Goal: Task Accomplishment & Management: Use online tool/utility

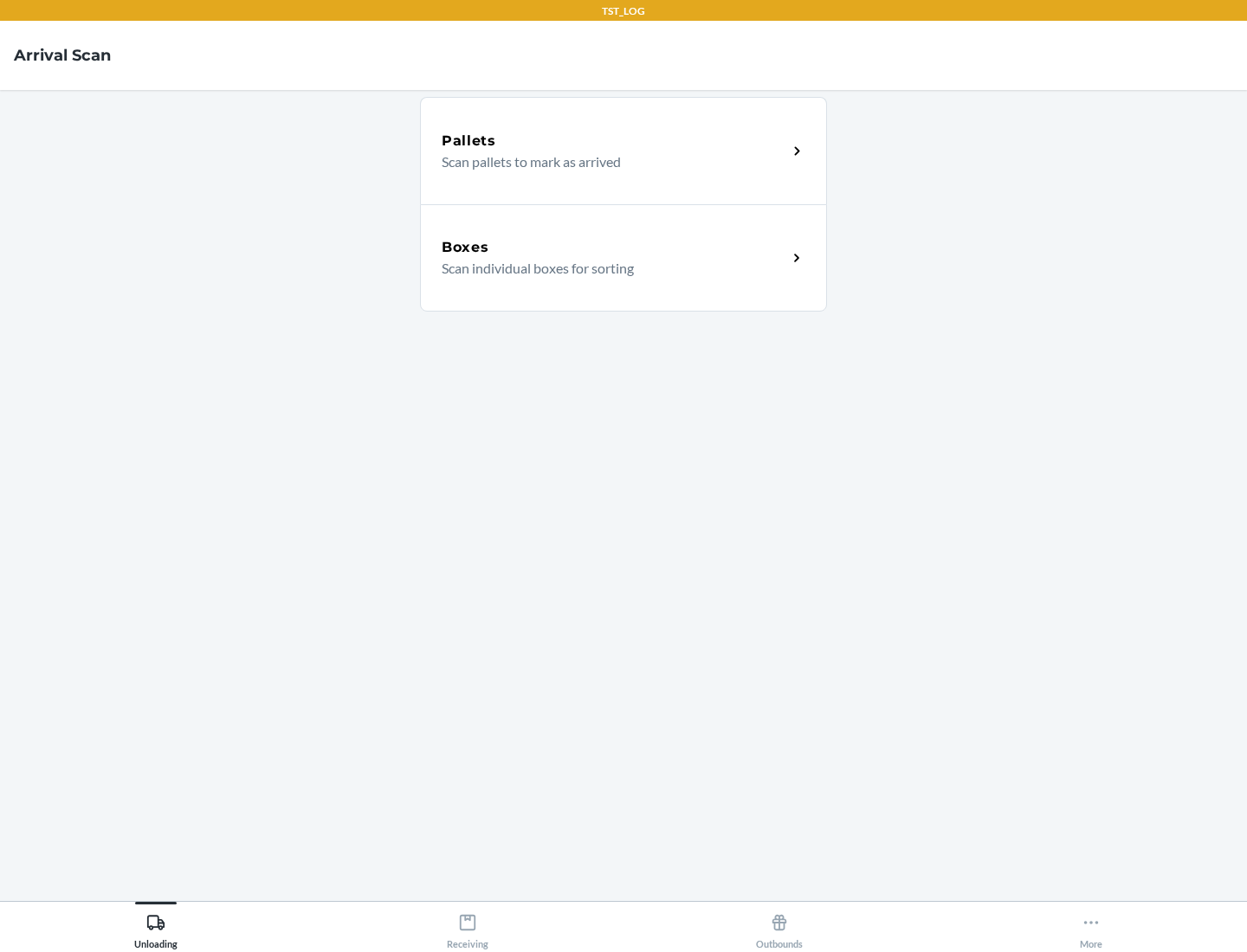
click at [613, 248] on div "Boxes" at bounding box center [614, 248] width 346 height 21
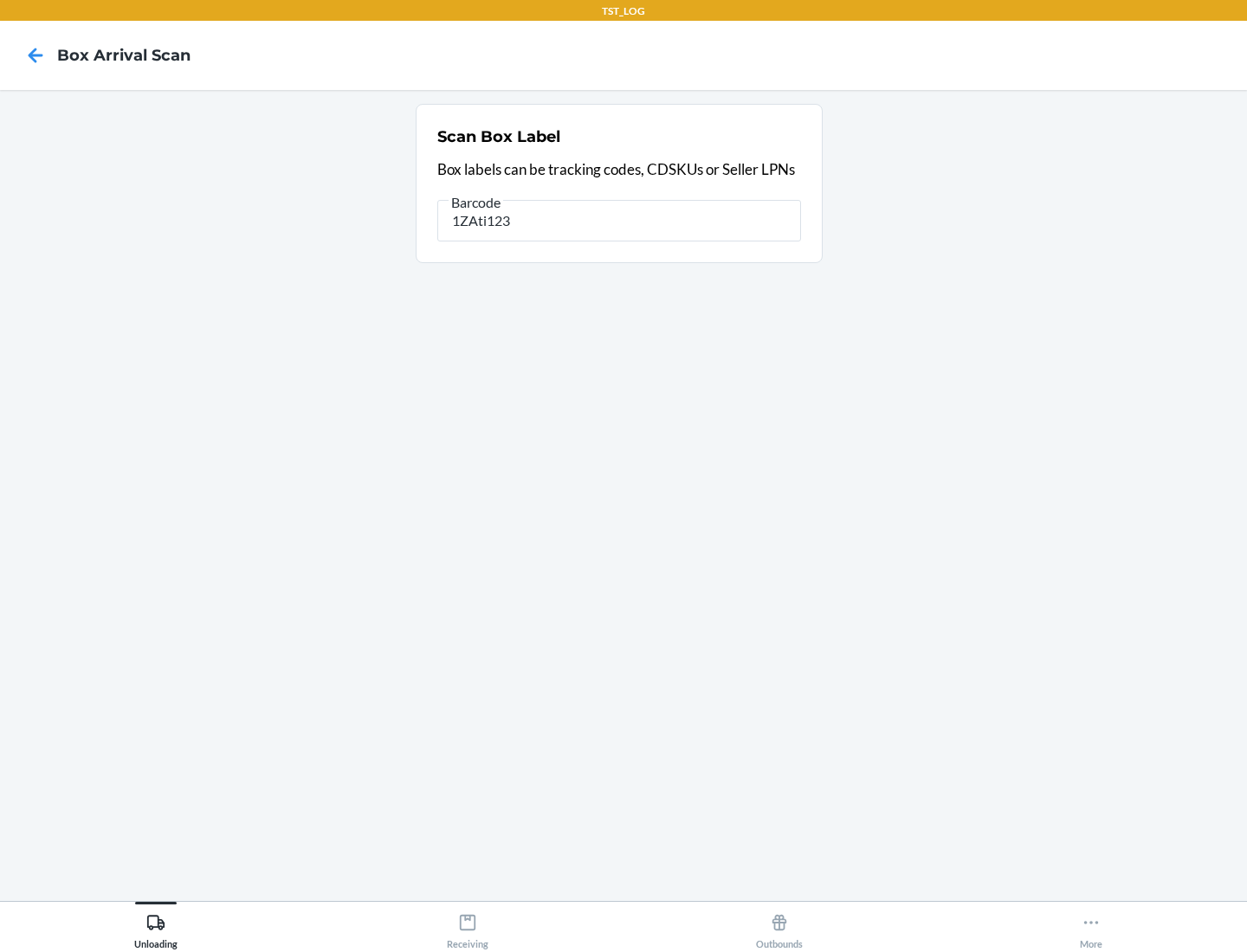
type input "1ZAti123"
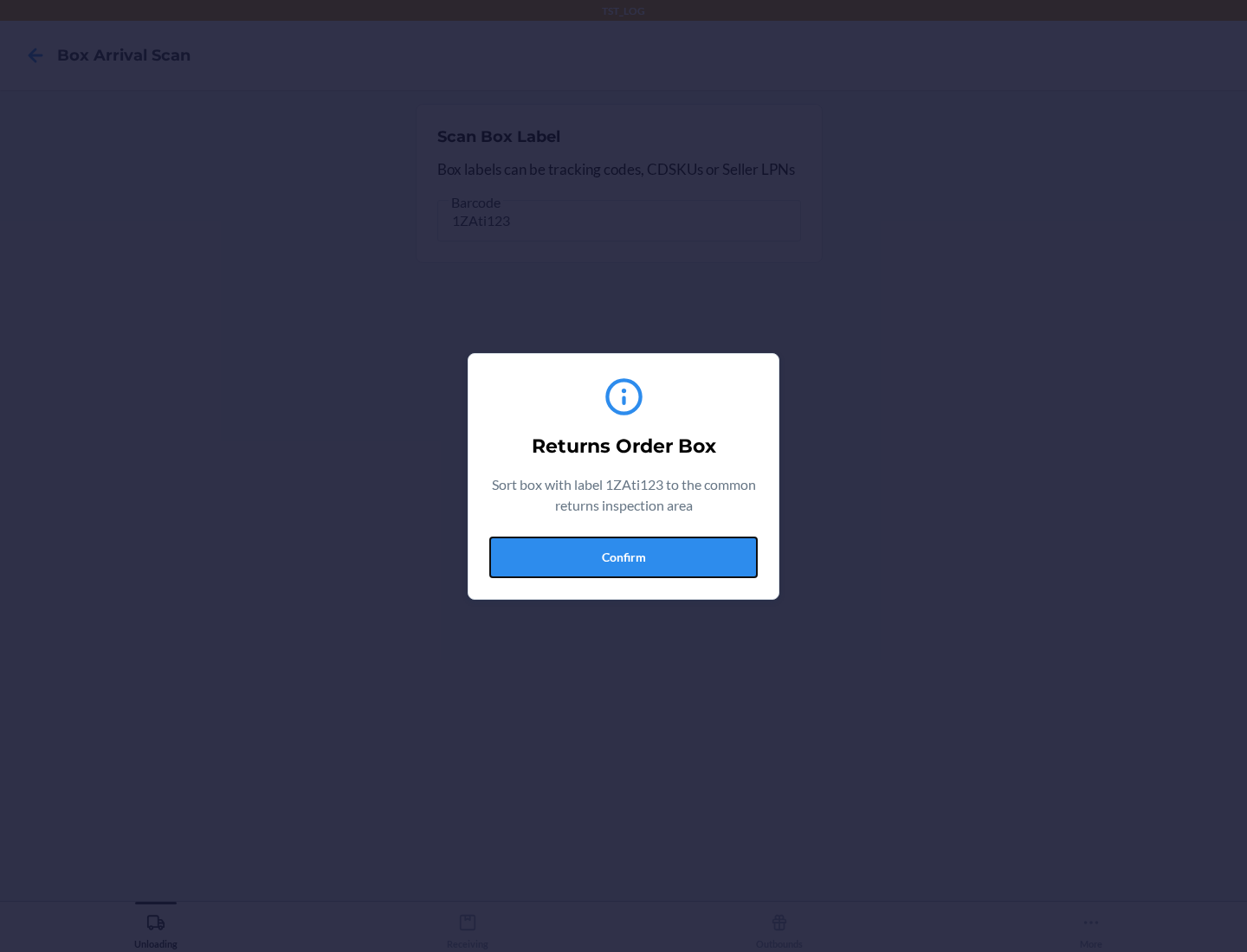
click at [623, 556] on button "Confirm" at bounding box center [623, 556] width 269 height 41
